Goal: Check status: Check status

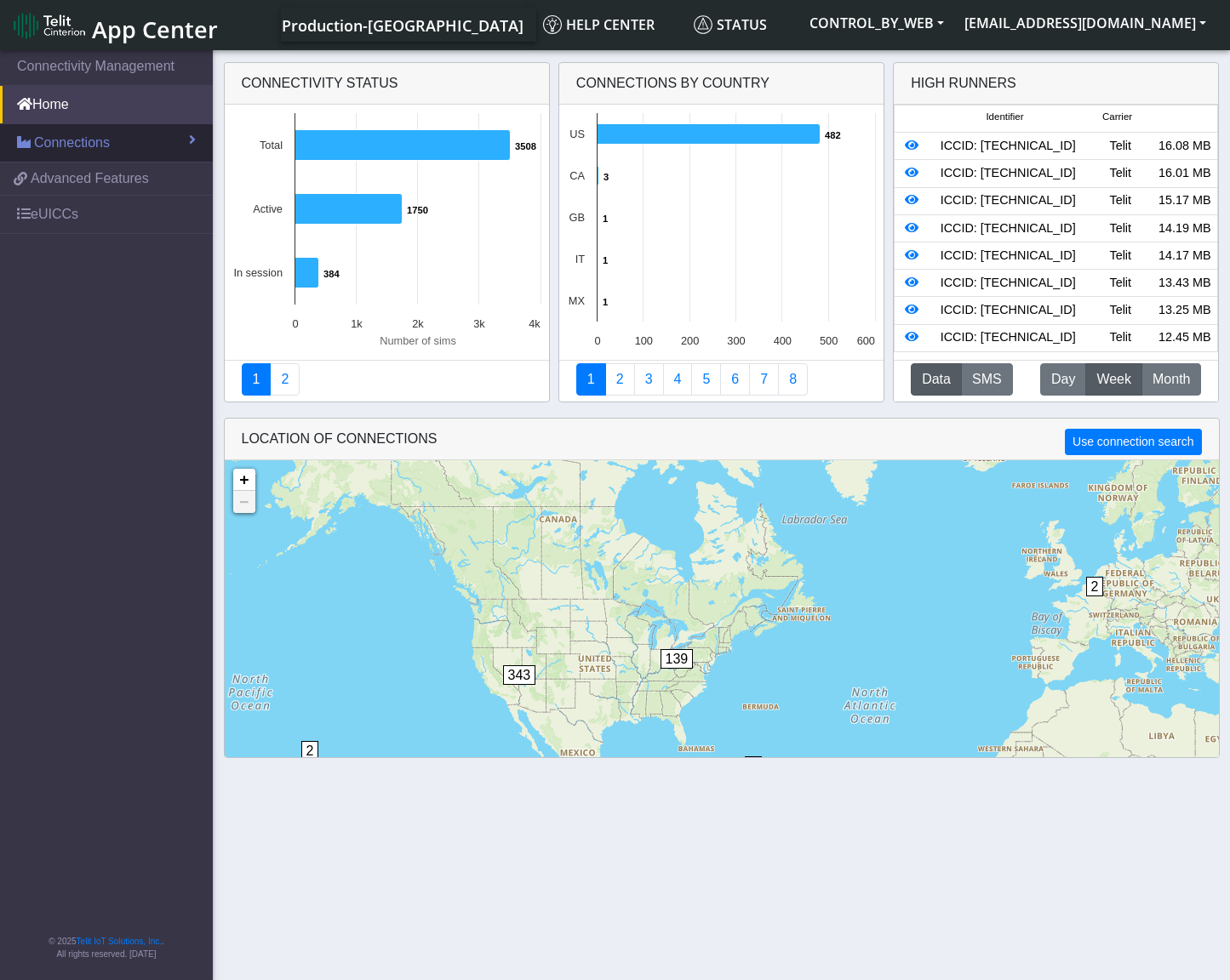
click at [119, 145] on link "Connections" at bounding box center [107, 142] width 213 height 38
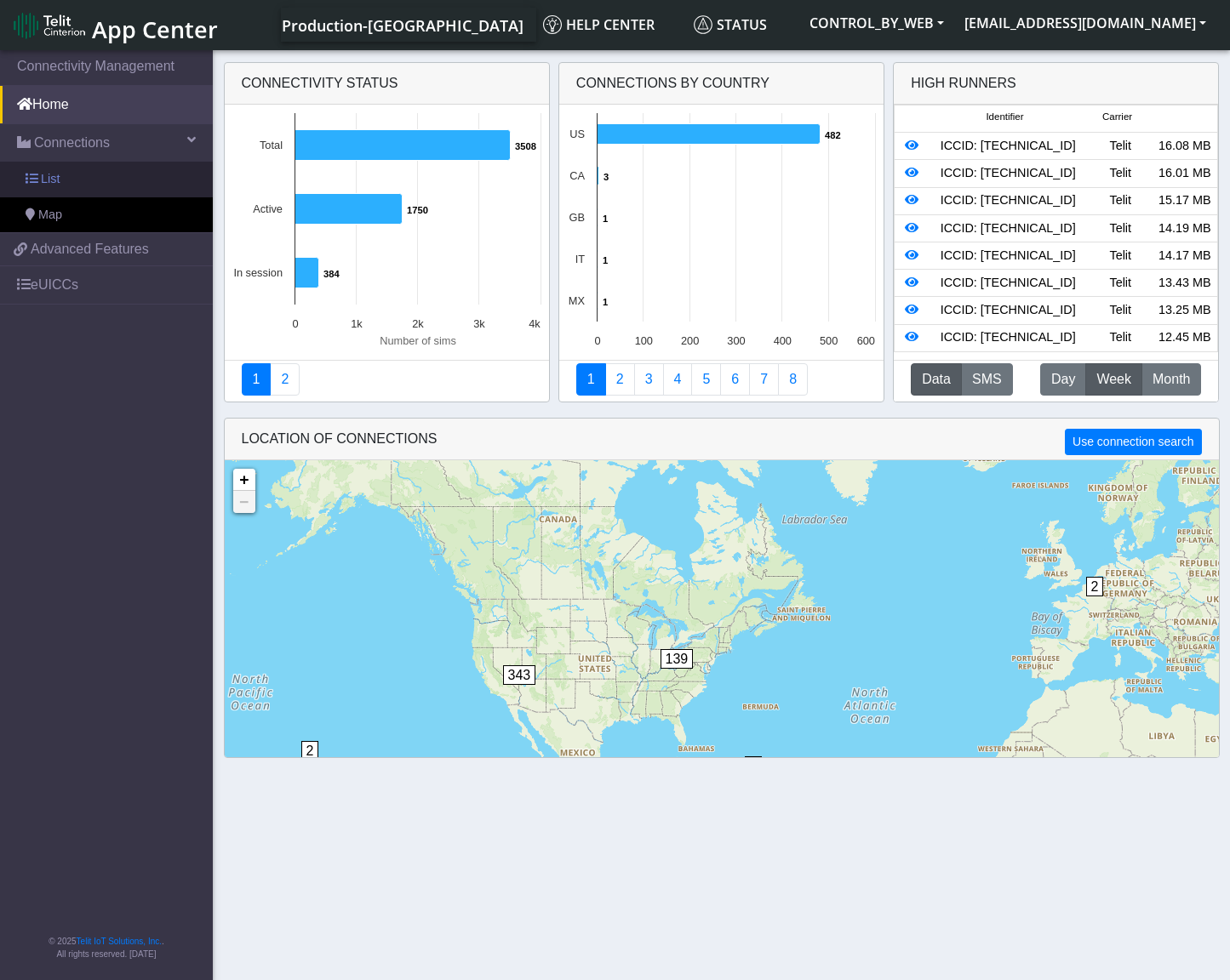
click at [71, 179] on link "List" at bounding box center [107, 179] width 213 height 36
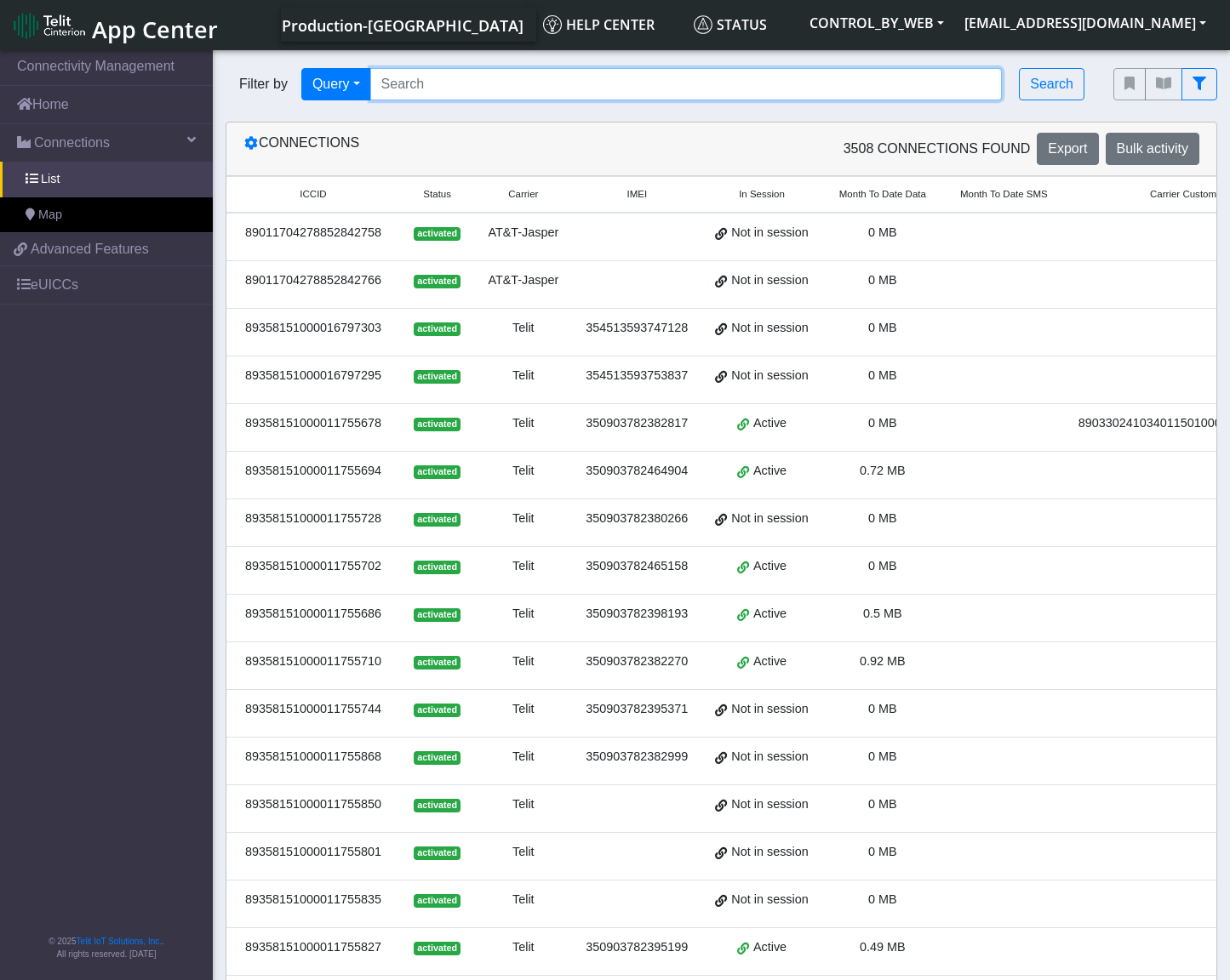
click at [465, 86] on input "Search..." at bounding box center [686, 84] width 632 height 32
paste input "89358151000011775304"
type input "89358151000011775304"
